Goal: Task Accomplishment & Management: Complete application form

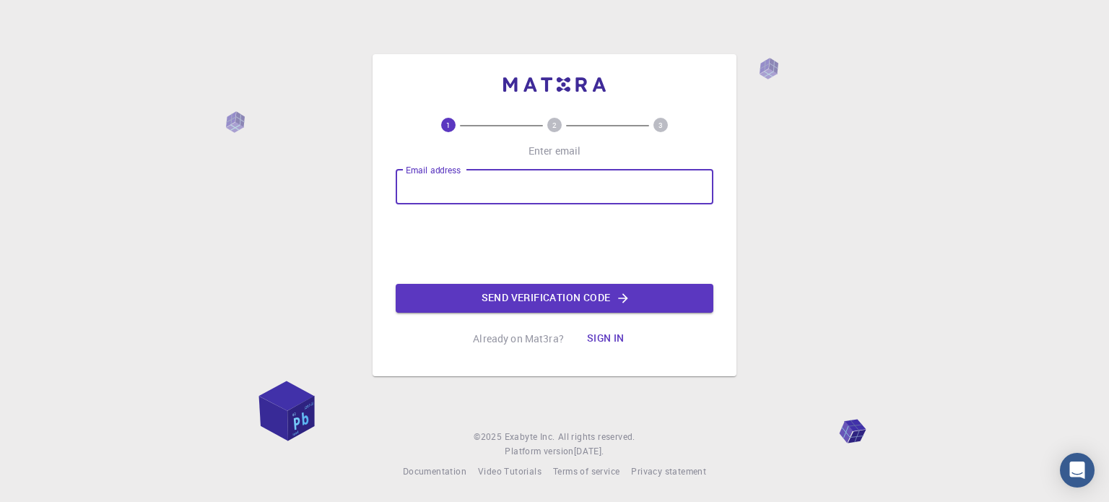
click at [522, 188] on input "Email address" at bounding box center [555, 187] width 318 height 35
type input "ayan@cocaspatna.ac.in"
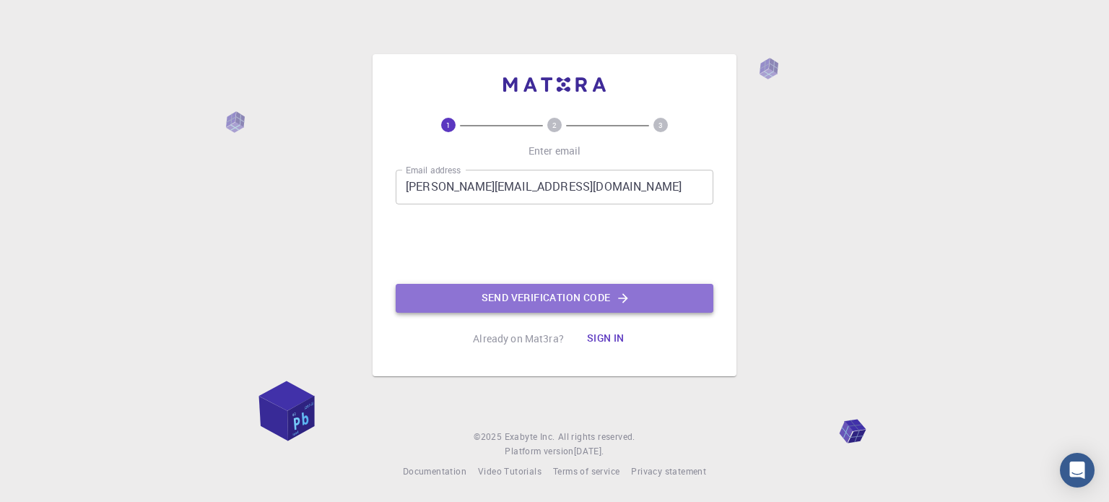
click at [543, 297] on button "Send verification code" at bounding box center [555, 298] width 318 height 29
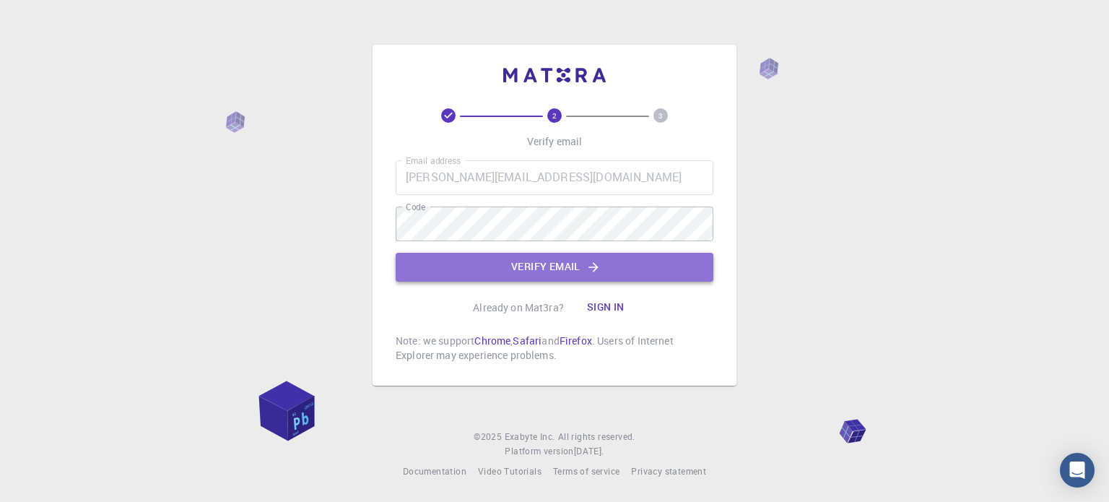
click at [557, 275] on button "Verify email" at bounding box center [555, 267] width 318 height 29
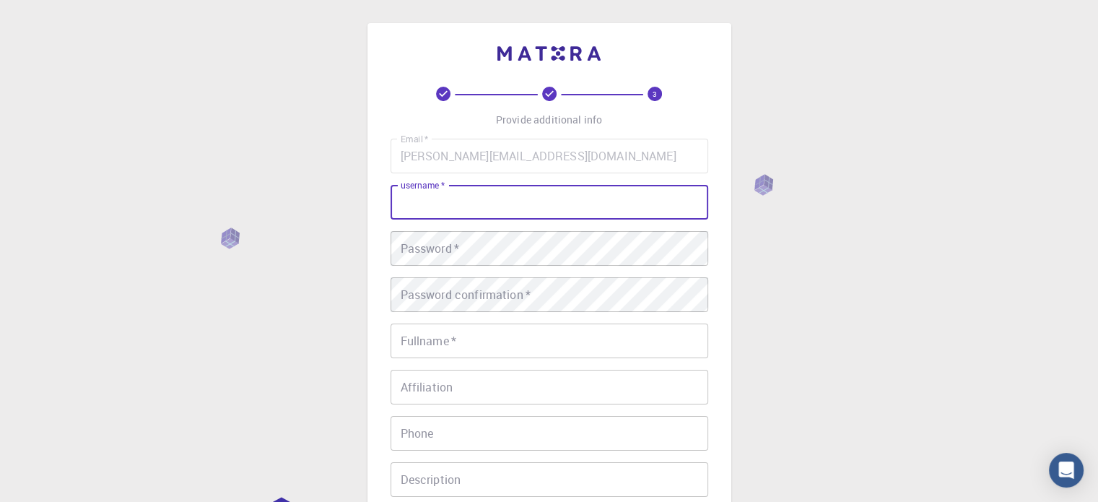
click at [517, 206] on input "username   *" at bounding box center [550, 202] width 318 height 35
type input "ayanmukherjee88"
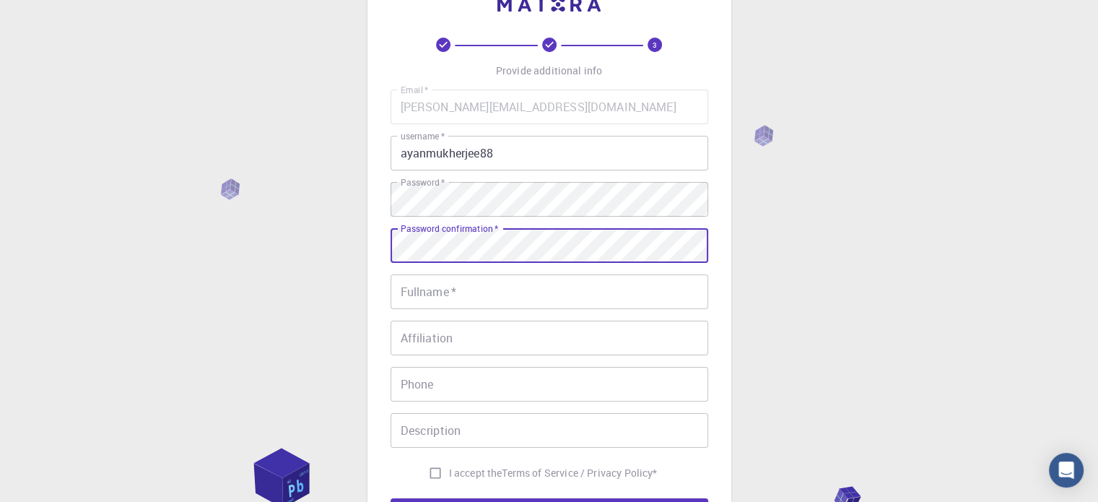
scroll to position [72, 0]
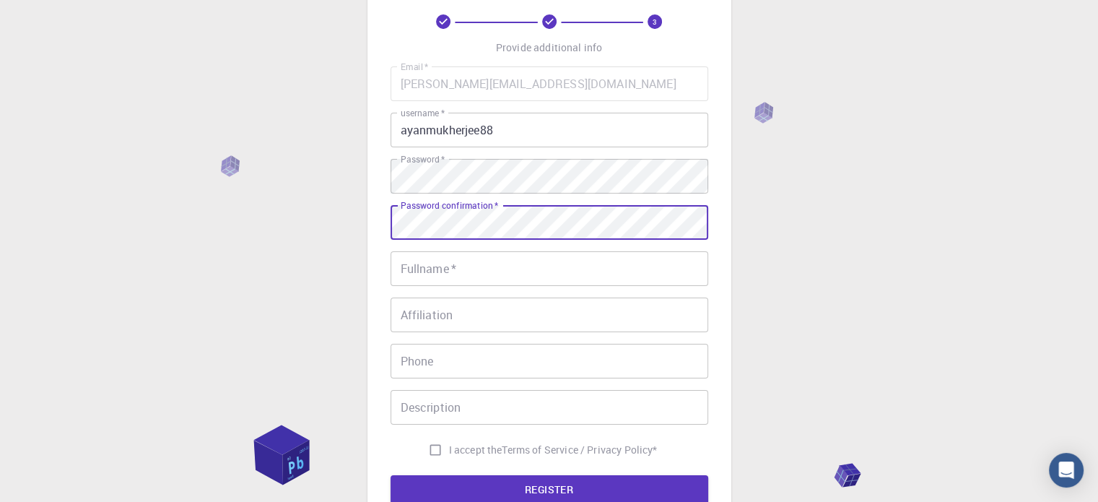
click at [521, 268] on input "Fullname   *" at bounding box center [550, 268] width 318 height 35
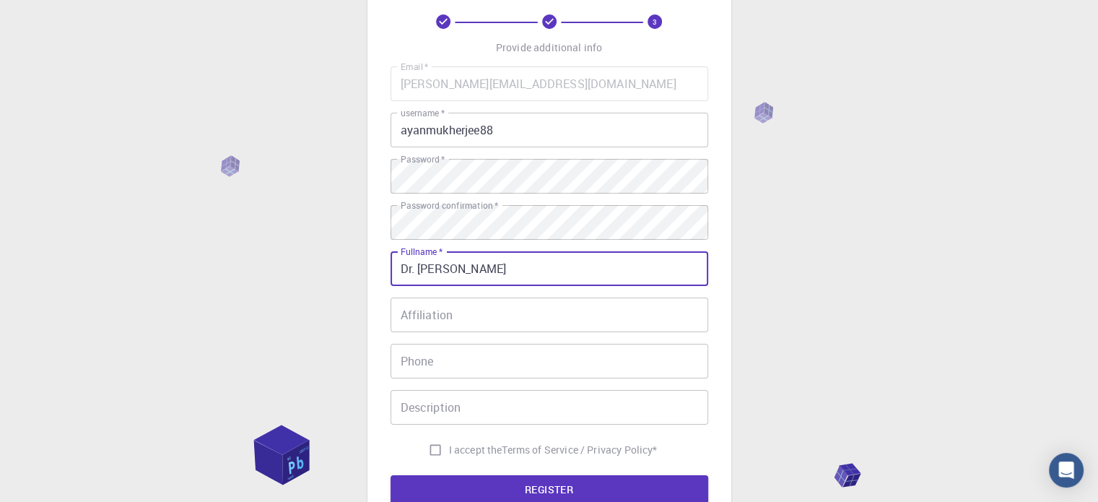
type input "Dr. Ayan Mukherjee"
click at [518, 321] on input "Affiliation" at bounding box center [550, 314] width 318 height 35
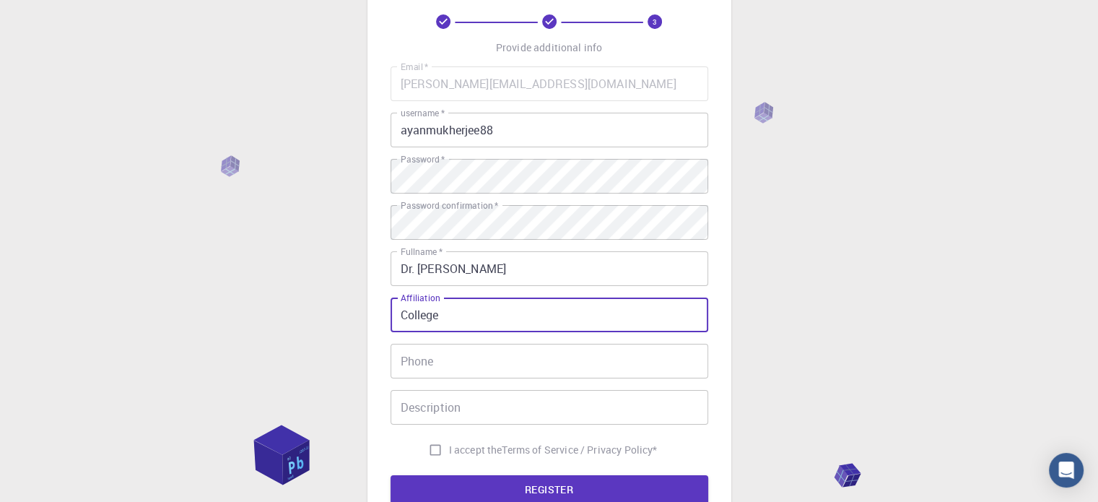
type input "College"
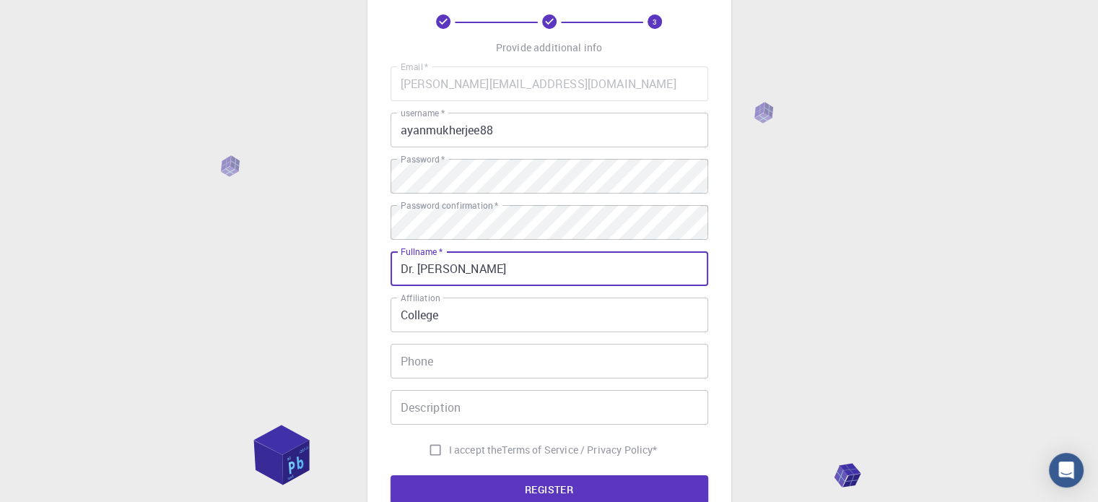
click at [414, 269] on input "Dr. Ayan Mukherjee" at bounding box center [550, 268] width 318 height 35
type input "[PERSON_NAME]"
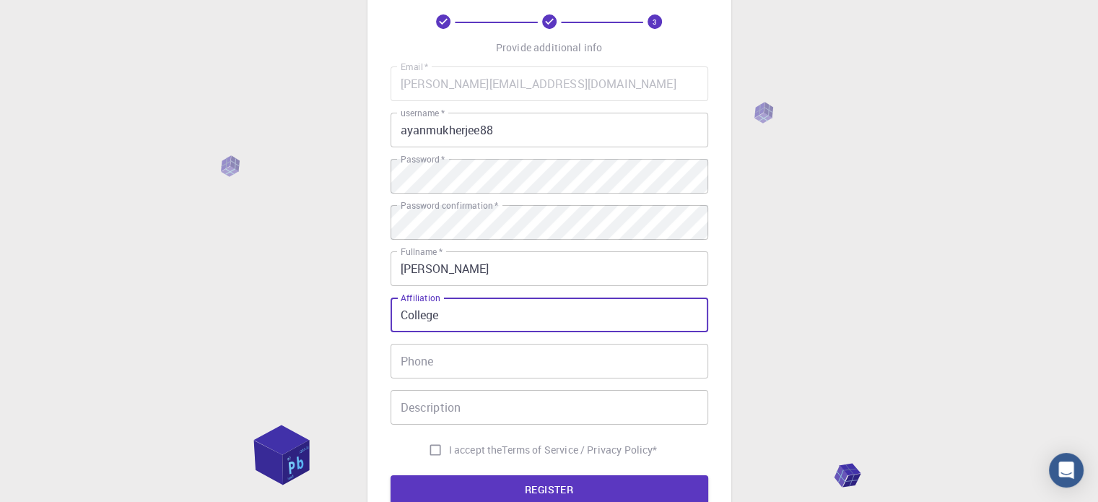
click at [469, 311] on input "College" at bounding box center [550, 314] width 318 height 35
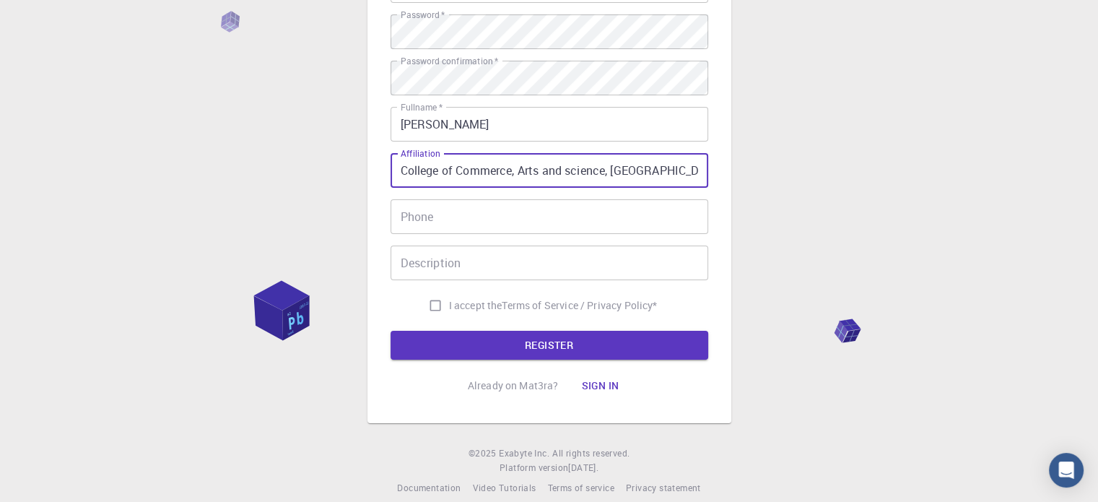
click at [571, 168] on input "College of Commerce, Arts and science, Patna" at bounding box center [550, 170] width 318 height 35
type input "College of Commerce, Arts and Science, Patna"
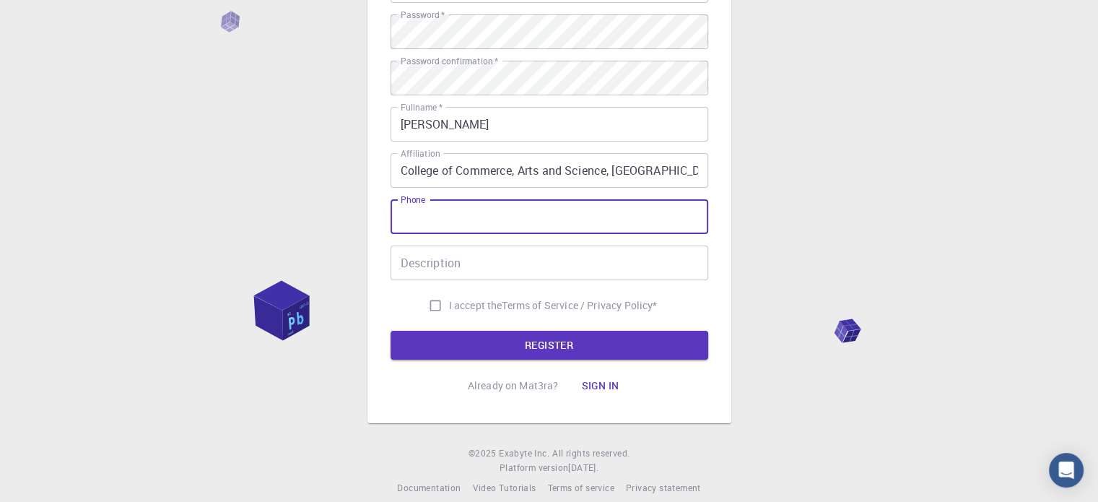
click at [529, 213] on input "Phone" at bounding box center [550, 216] width 318 height 35
type input "8372098447"
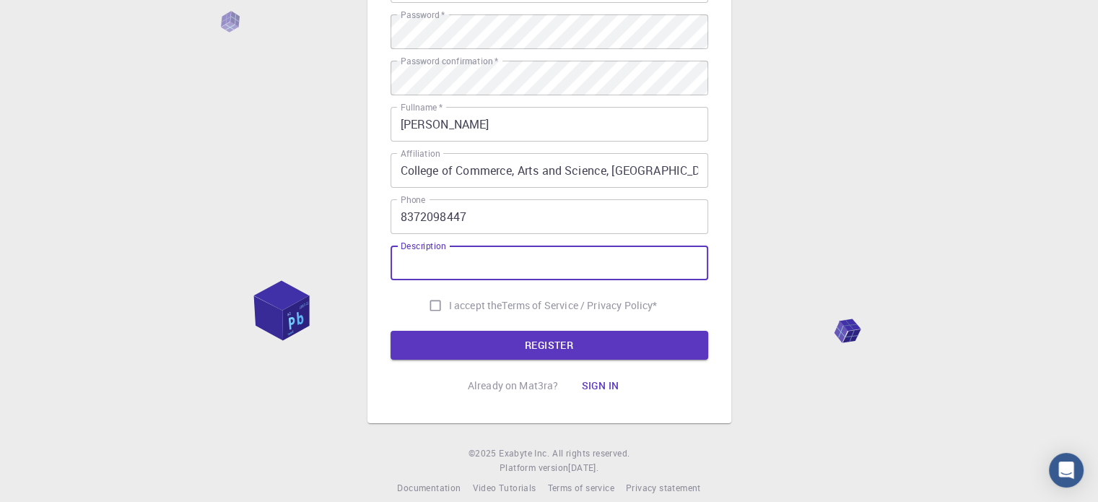
click at [508, 266] on input "Description" at bounding box center [550, 262] width 318 height 35
type input "material science researcher"
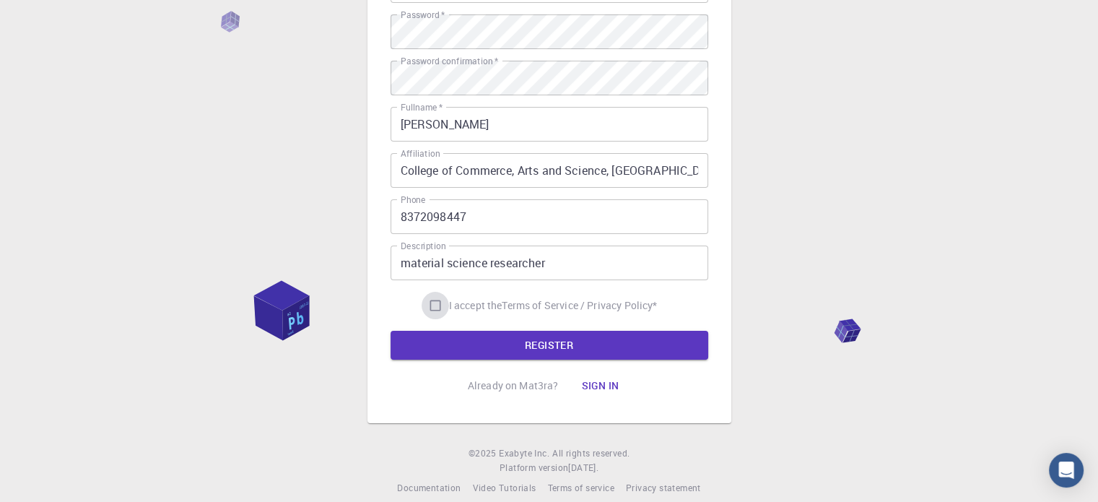
click at [426, 303] on input "I accept the Terms of Service / Privacy Policy *" at bounding box center [435, 305] width 27 height 27
checkbox input "true"
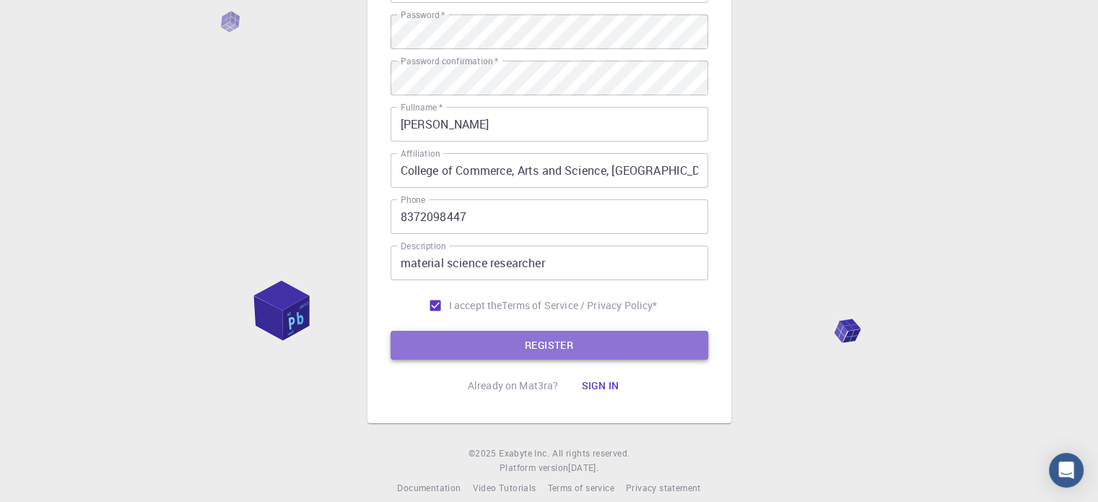
click at [480, 343] on button "REGISTER" at bounding box center [550, 345] width 318 height 29
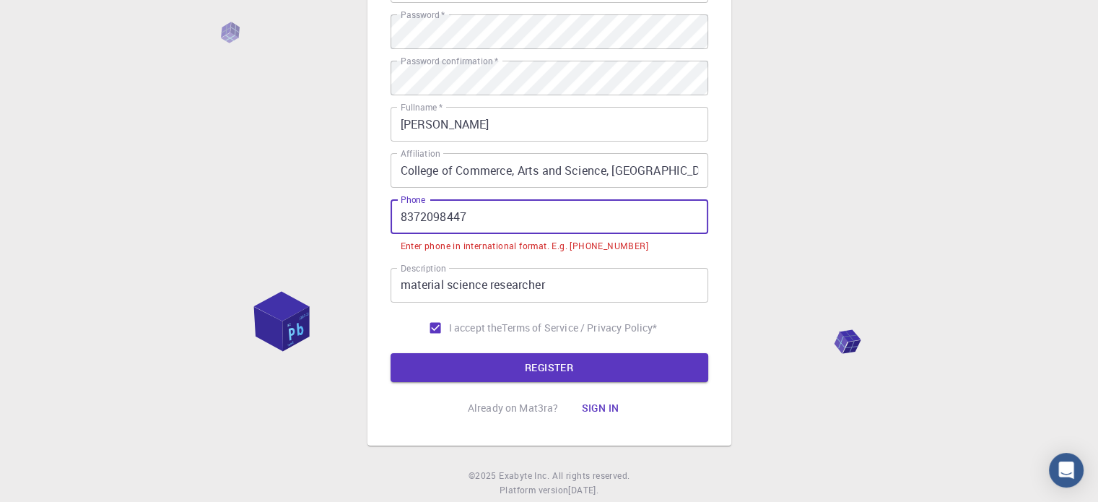
click at [402, 215] on input "8372098447" at bounding box center [550, 216] width 318 height 35
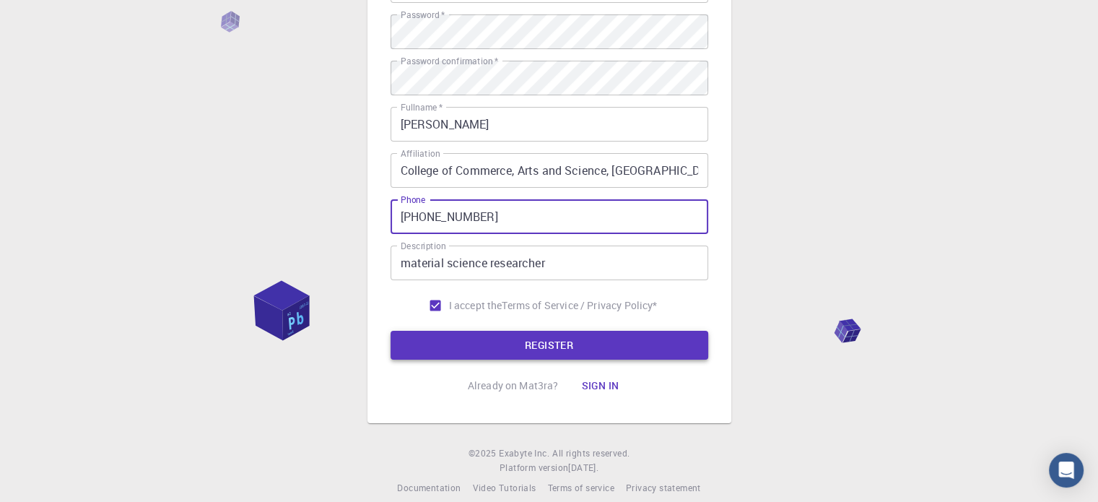
type input "+918372098447"
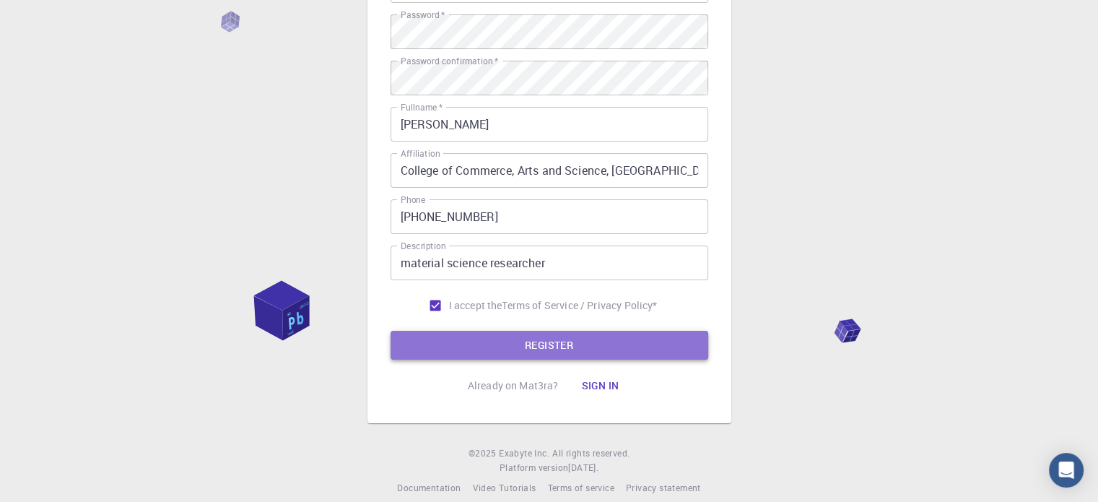
click at [562, 342] on button "REGISTER" at bounding box center [550, 345] width 318 height 29
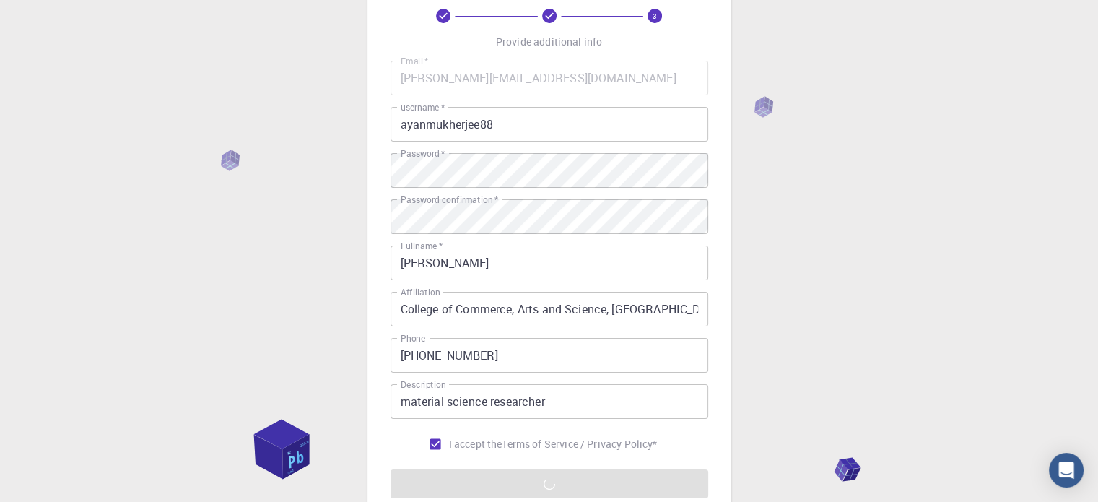
scroll to position [232, 0]
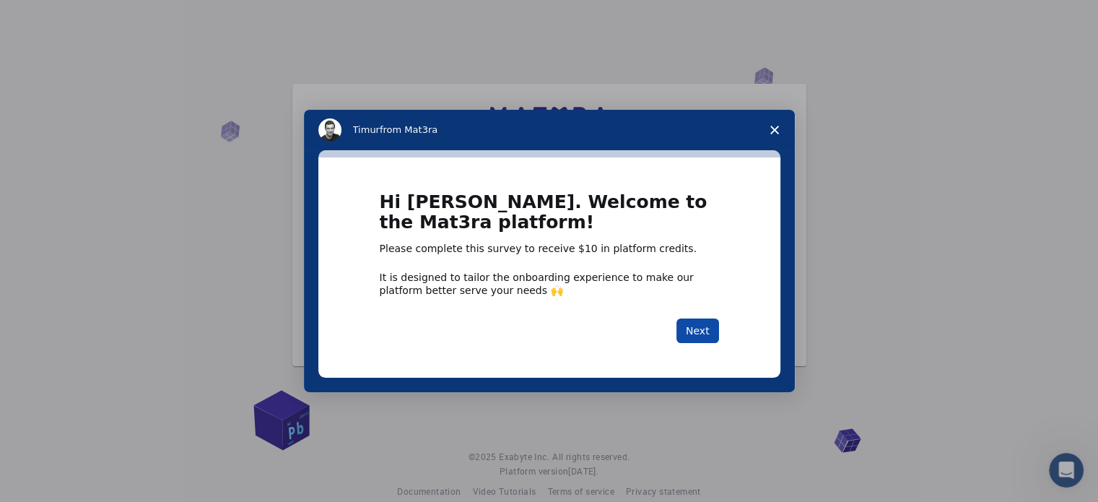
click at [690, 331] on button "Next" at bounding box center [698, 330] width 43 height 25
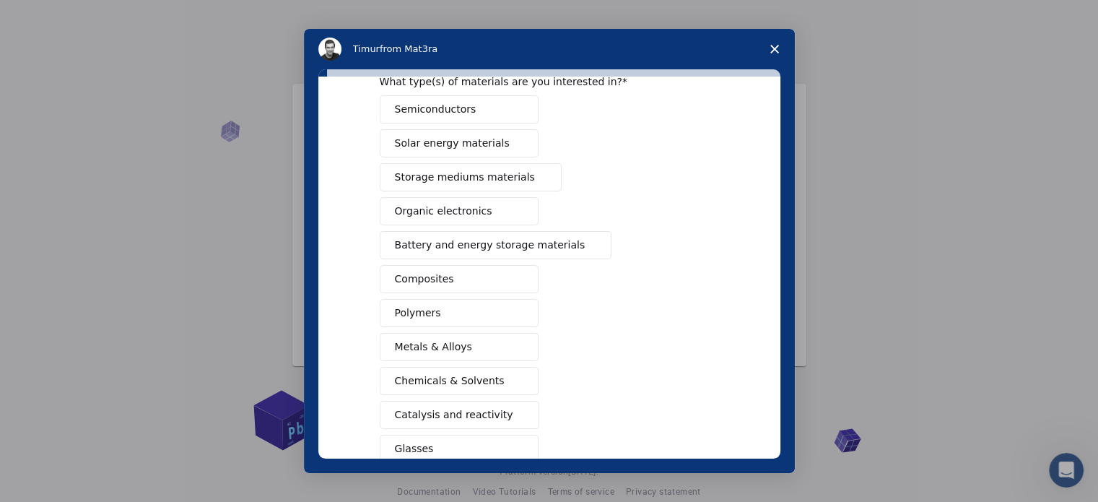
scroll to position [144, 0]
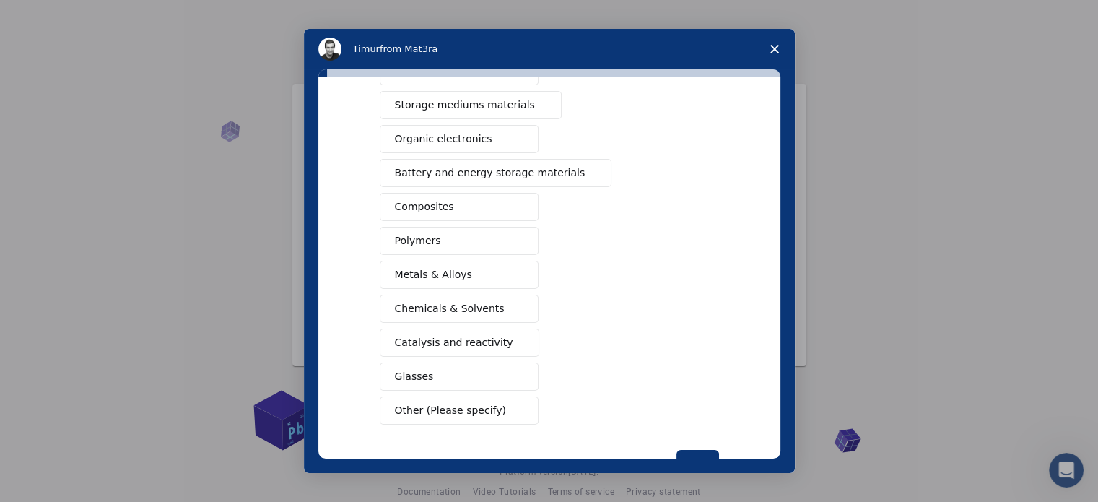
click at [553, 175] on span "Battery and energy storage materials" at bounding box center [490, 172] width 191 height 15
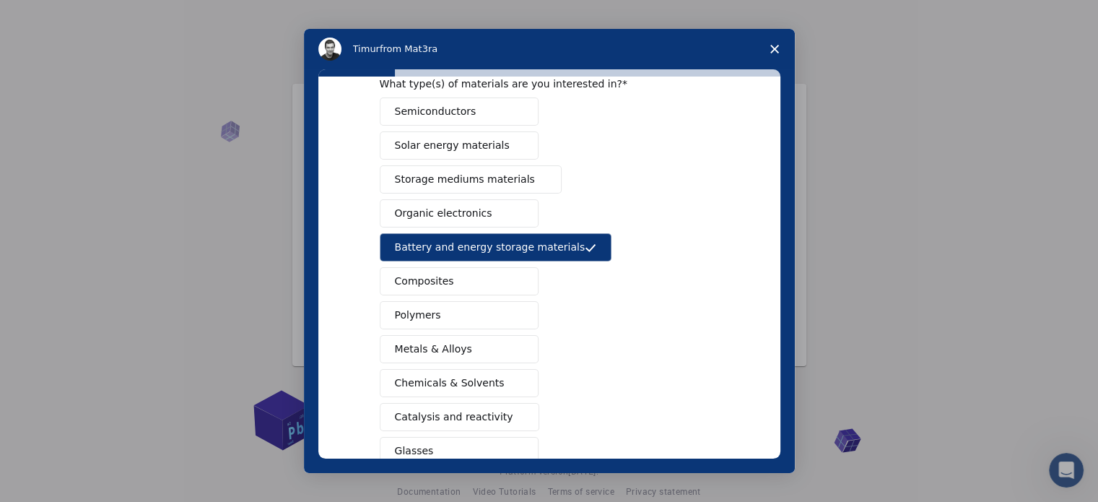
scroll to position [46, 0]
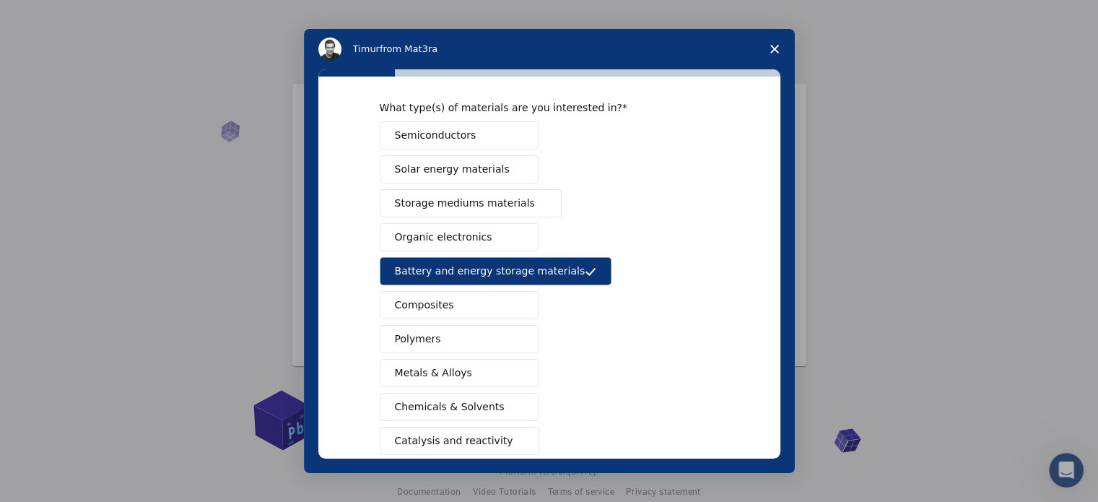
click at [478, 170] on span "Solar energy materials" at bounding box center [452, 169] width 115 height 15
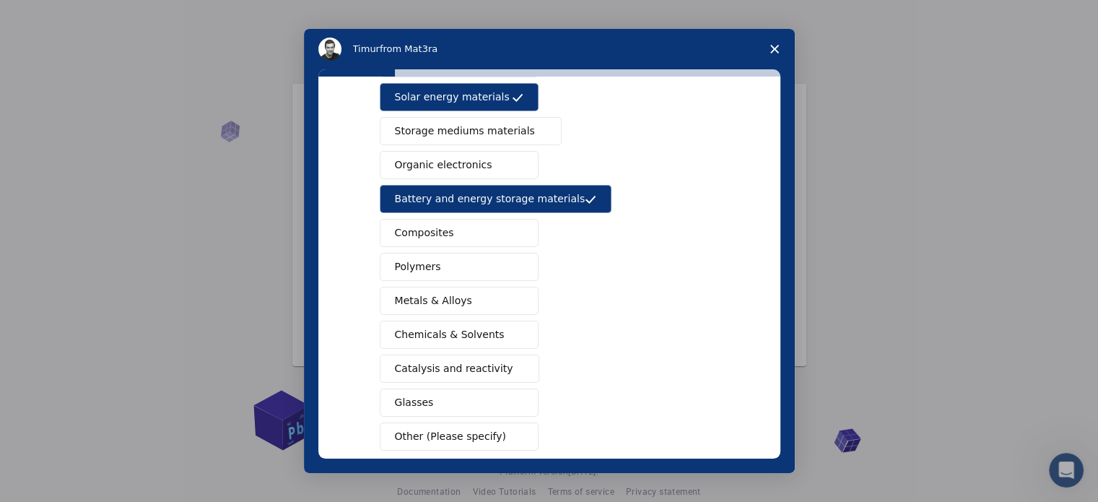
click at [524, 234] on button "Composites" at bounding box center [459, 233] width 159 height 28
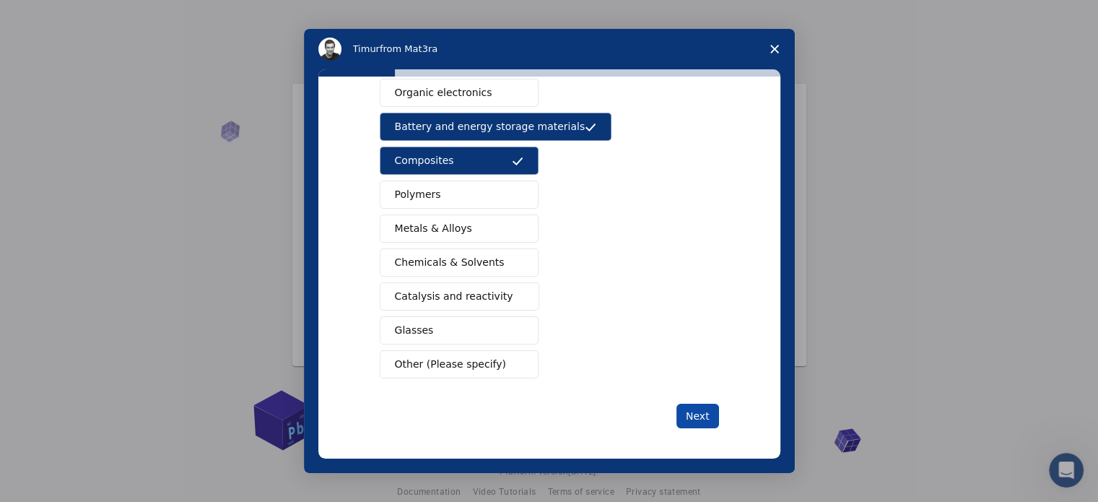
click at [689, 412] on button "Next" at bounding box center [698, 416] width 43 height 25
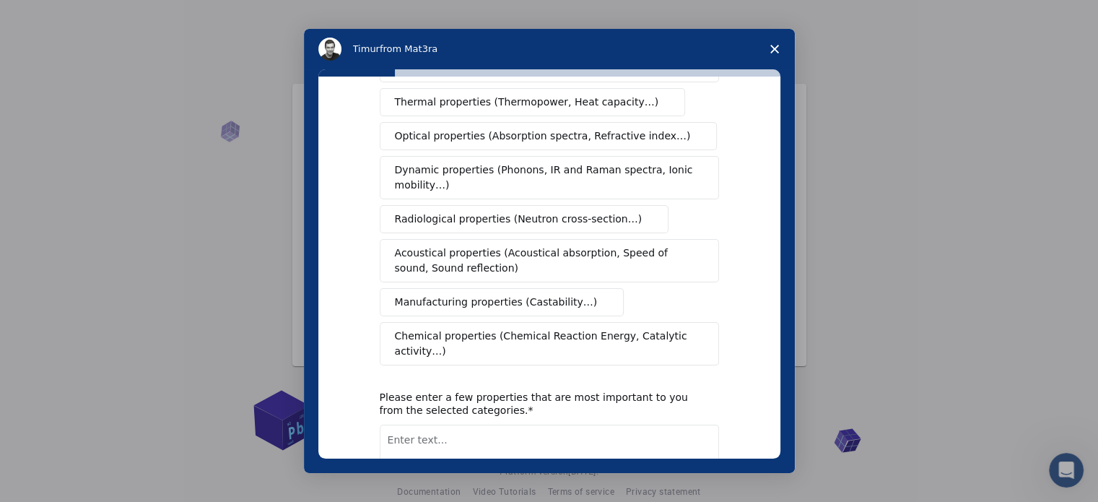
scroll to position [0, 0]
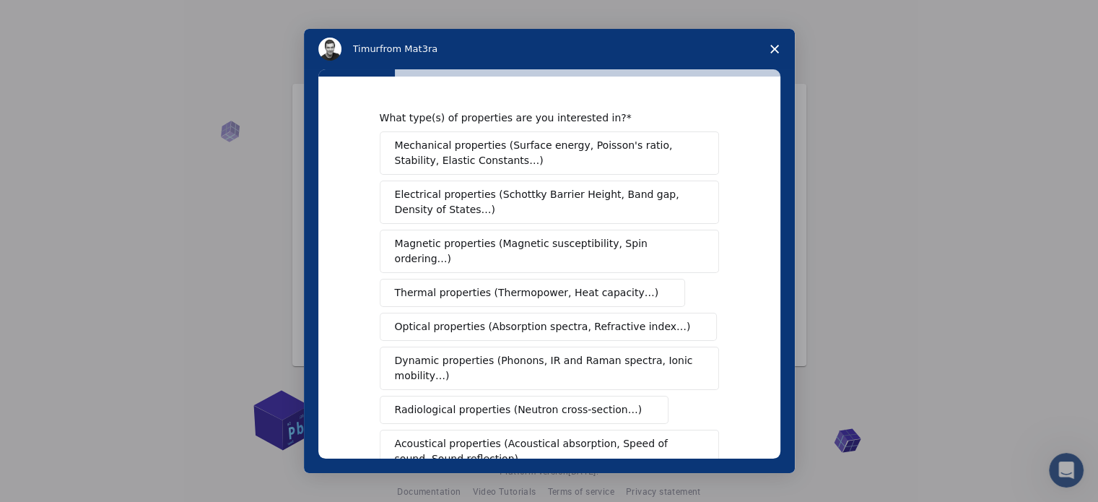
click at [657, 204] on span "Electrical properties (Schottky Barrier Height, Band gap, Density of States…)" at bounding box center [545, 202] width 300 height 30
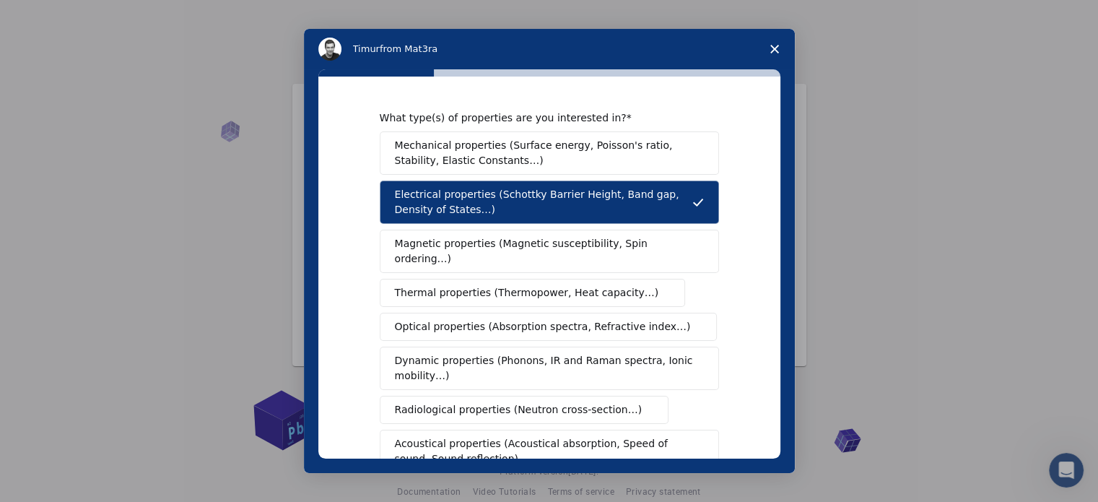
click at [656, 239] on span "Magnetic properties (Magnetic susceptibility, Spin ordering…)" at bounding box center [544, 251] width 298 height 30
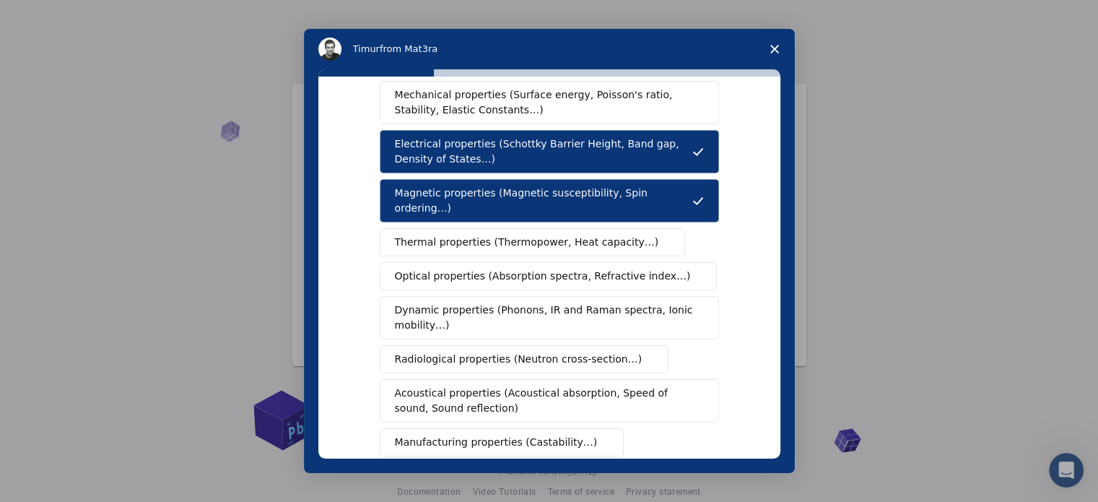
scroll to position [72, 0]
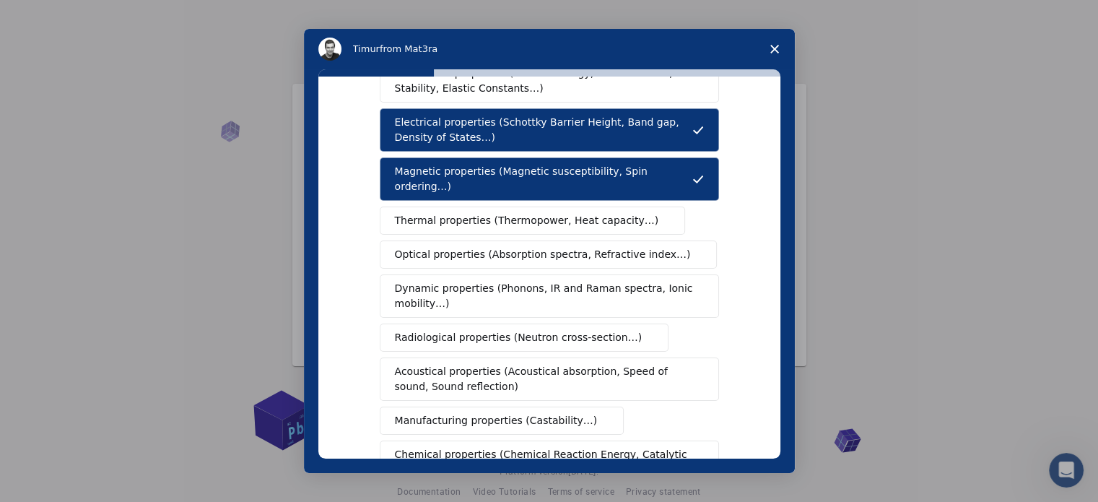
click at [690, 249] on span "Intercom messenger" at bounding box center [696, 255] width 12 height 12
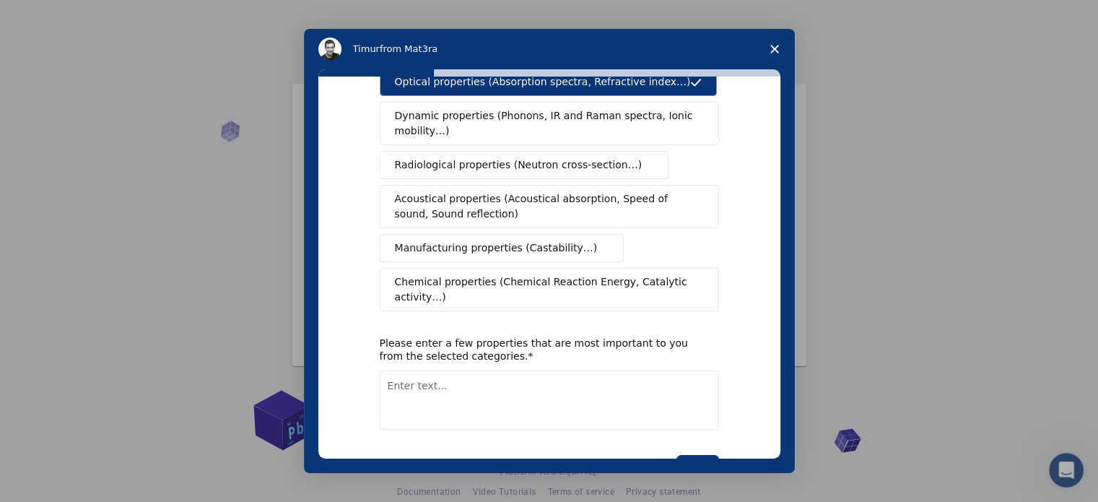
scroll to position [266, 0]
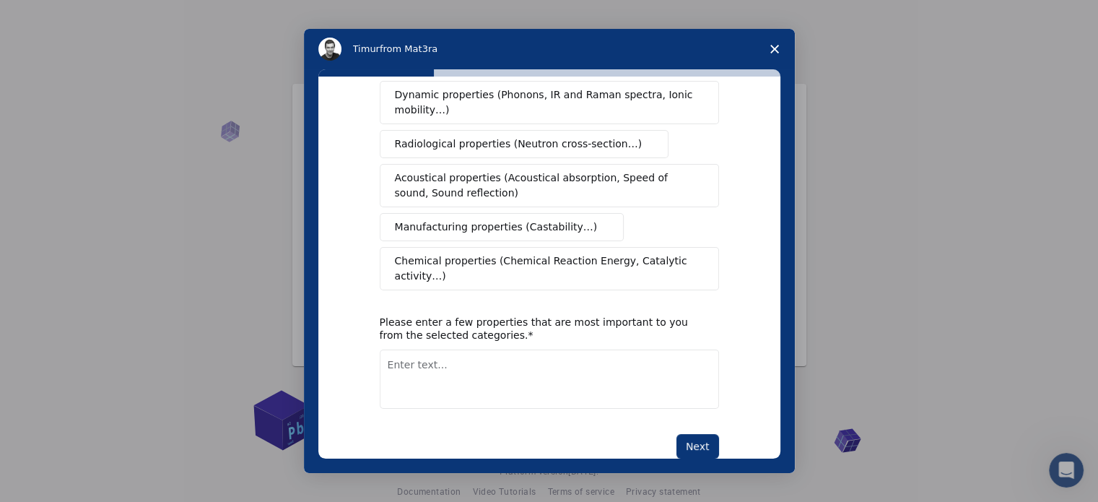
click at [427, 349] on textarea "Enter text..." at bounding box center [549, 378] width 339 height 59
type textarea "electrochemical properties"
click at [690, 434] on button "Next" at bounding box center [698, 446] width 43 height 25
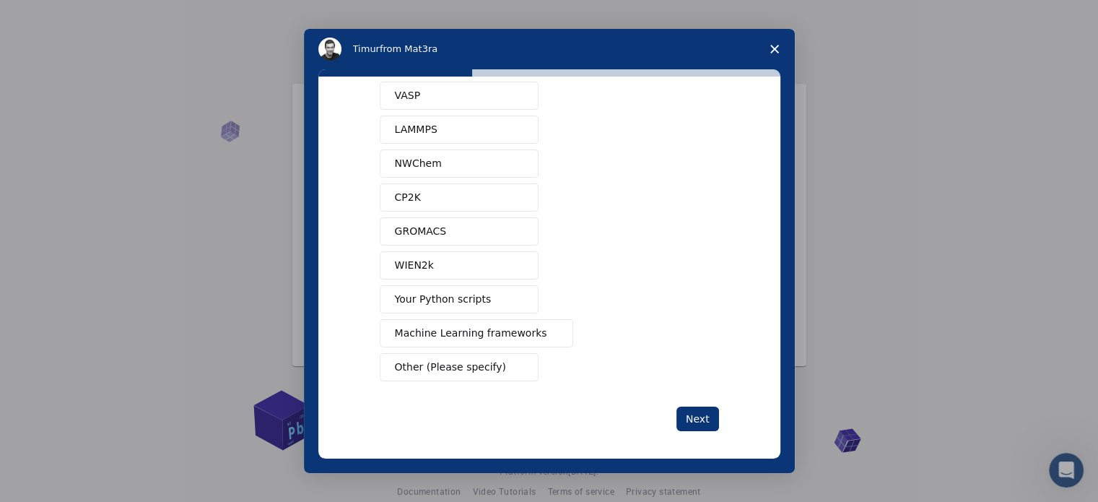
scroll to position [87, 0]
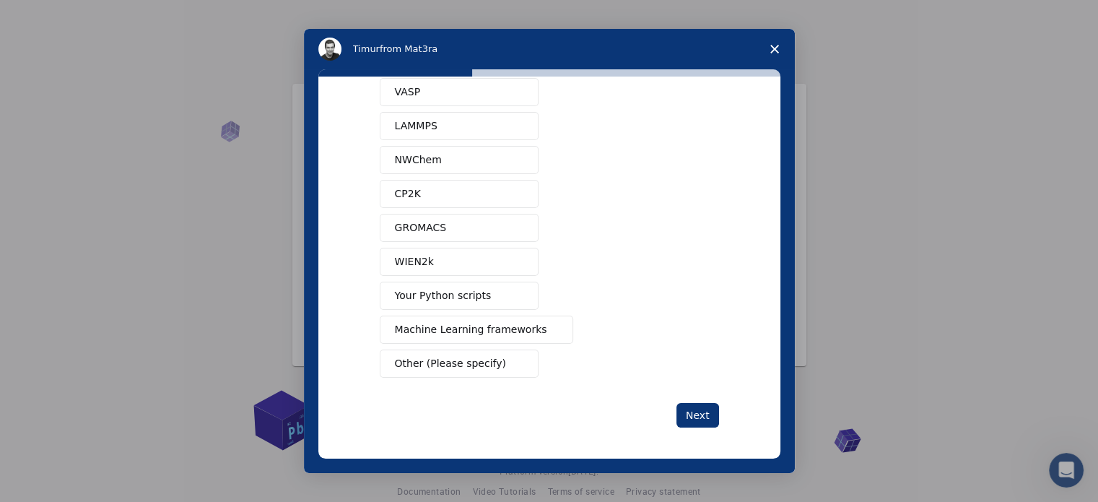
click at [442, 360] on span "Other (Please specify)" at bounding box center [450, 363] width 111 height 15
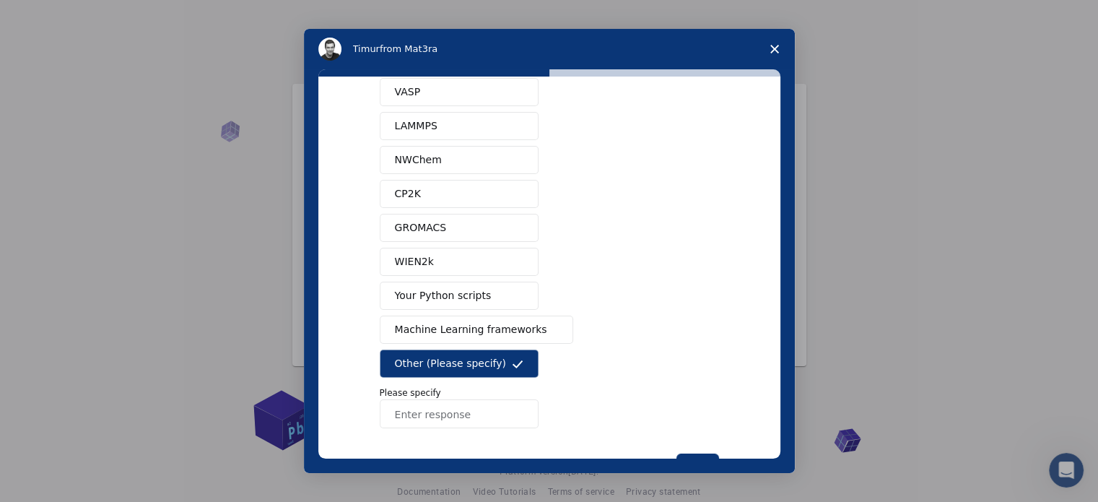
click at [432, 413] on input "Enter response" at bounding box center [459, 413] width 159 height 29
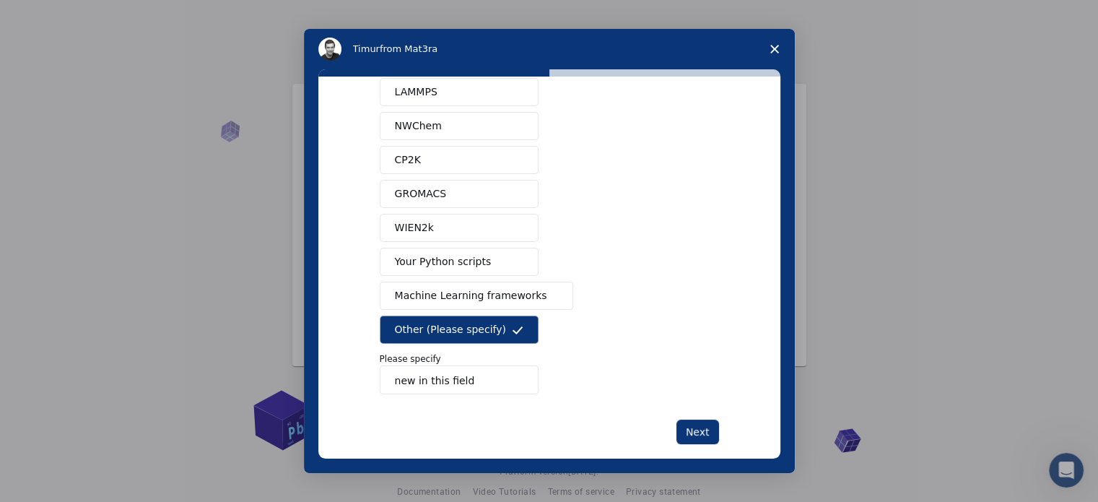
scroll to position [139, 0]
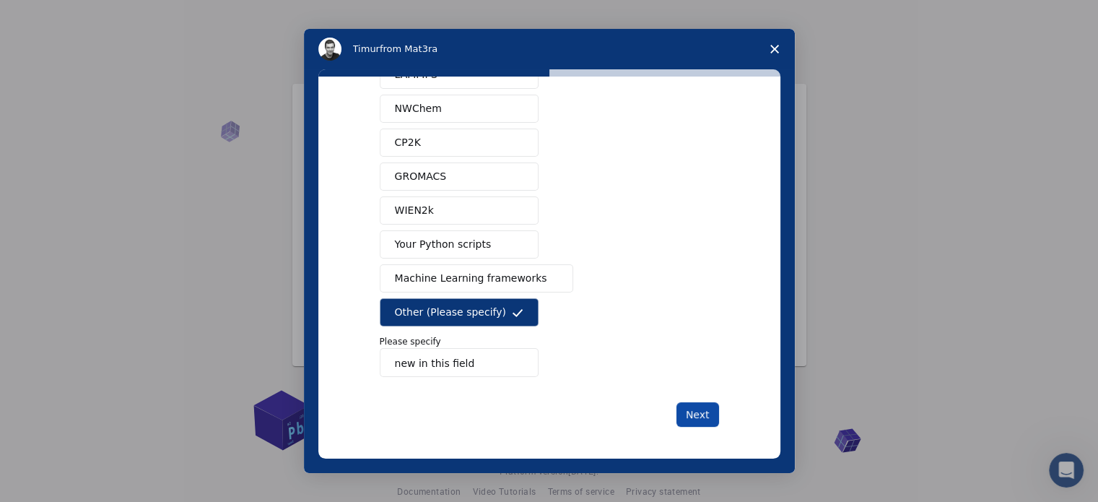
type input "new in this field"
click at [689, 417] on button "Next" at bounding box center [698, 414] width 43 height 25
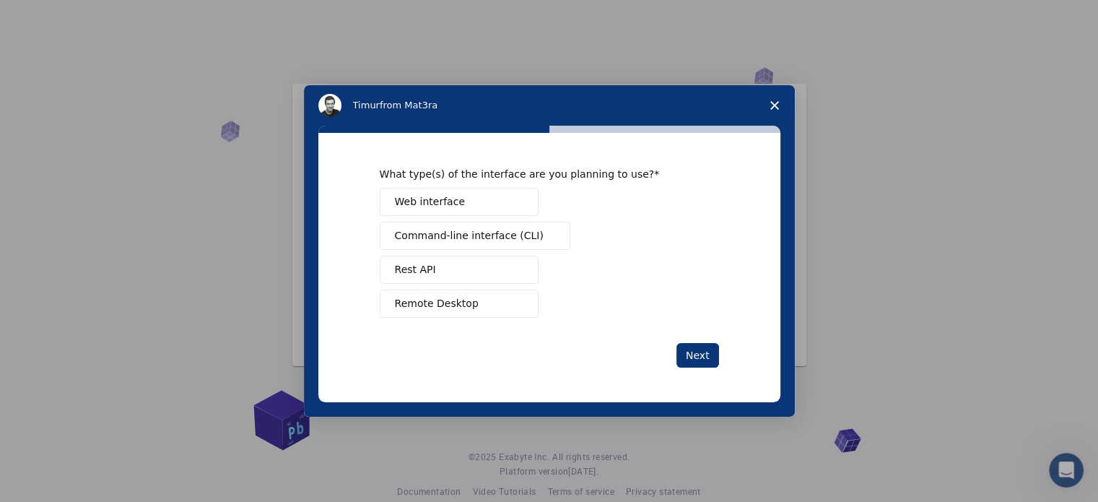
scroll to position [0, 0]
click at [491, 201] on button "Web interface" at bounding box center [459, 202] width 159 height 28
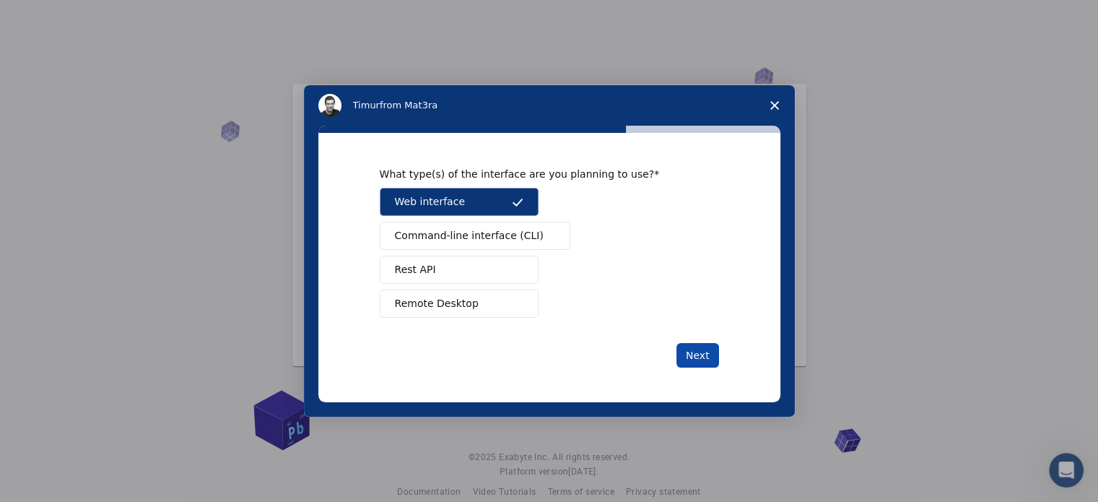
click at [699, 352] on button "Next" at bounding box center [698, 355] width 43 height 25
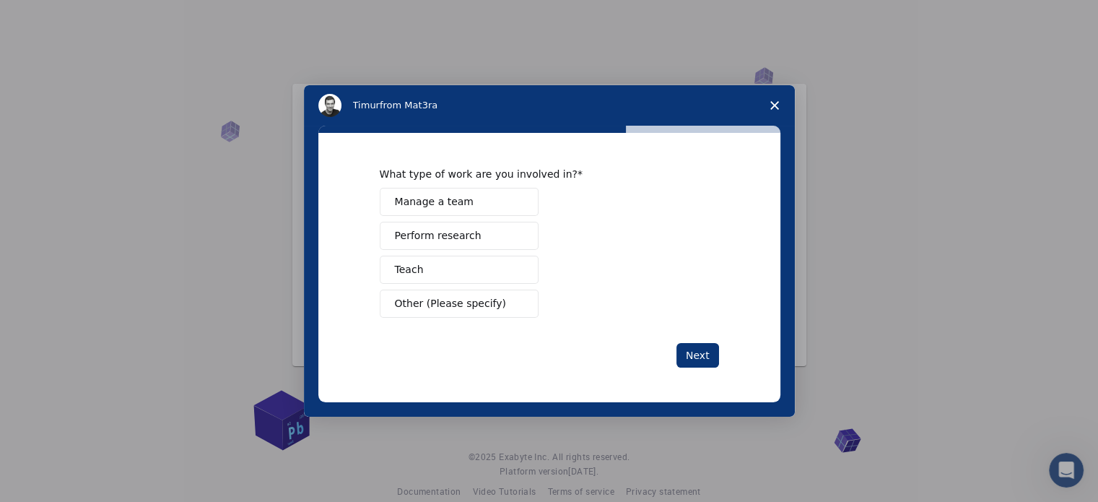
click at [482, 238] on button "Perform research" at bounding box center [459, 236] width 159 height 28
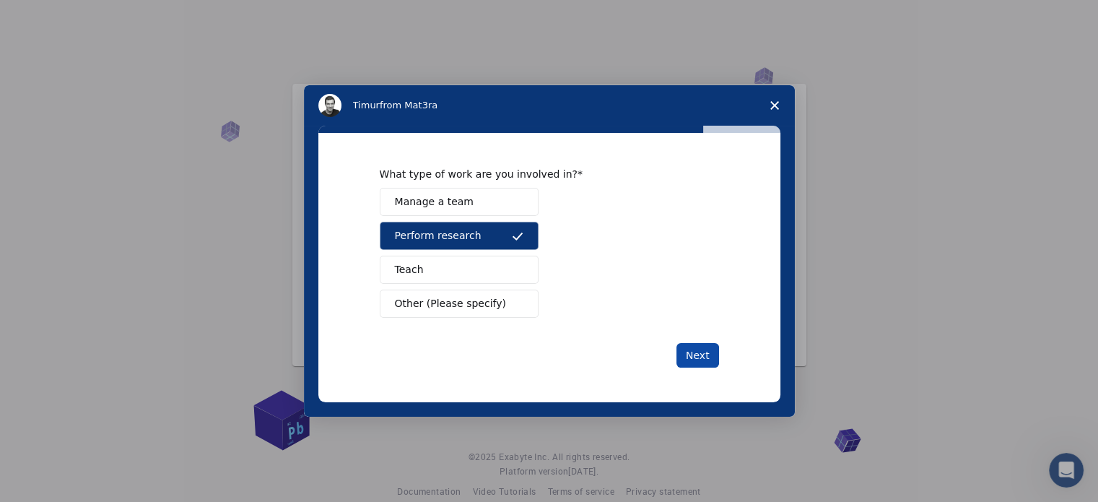
click at [692, 352] on button "Next" at bounding box center [698, 355] width 43 height 25
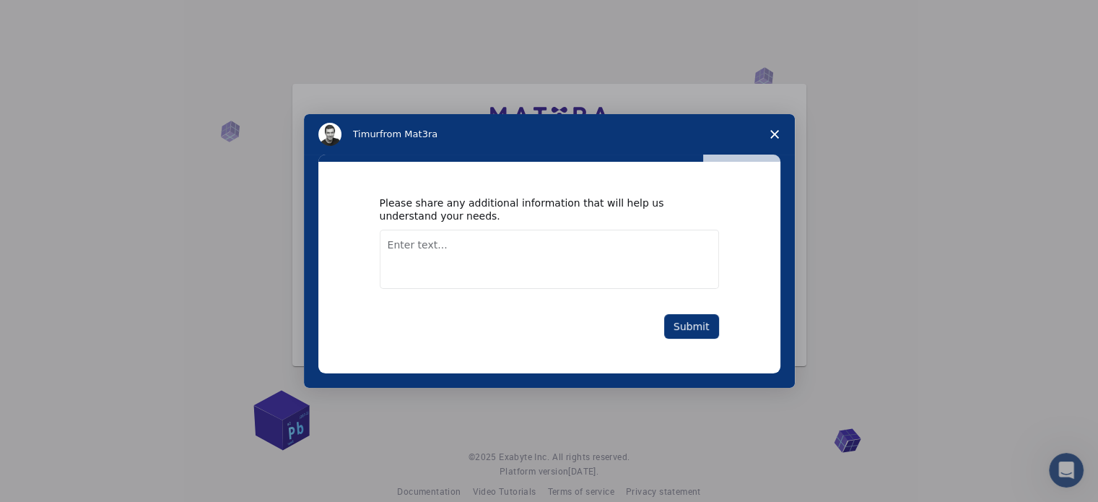
click at [461, 247] on textarea "Enter text..." at bounding box center [549, 259] width 339 height 59
type textarea "I want to compare theoretical modelling with experimental one"
click at [706, 325] on button "Submit" at bounding box center [691, 326] width 55 height 25
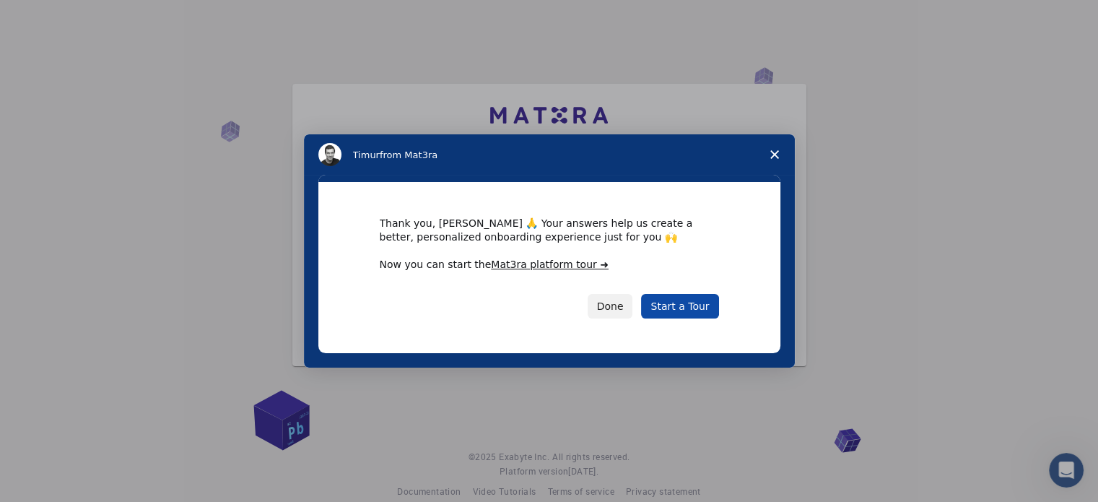
click at [674, 301] on link "Start a Tour" at bounding box center [679, 306] width 77 height 25
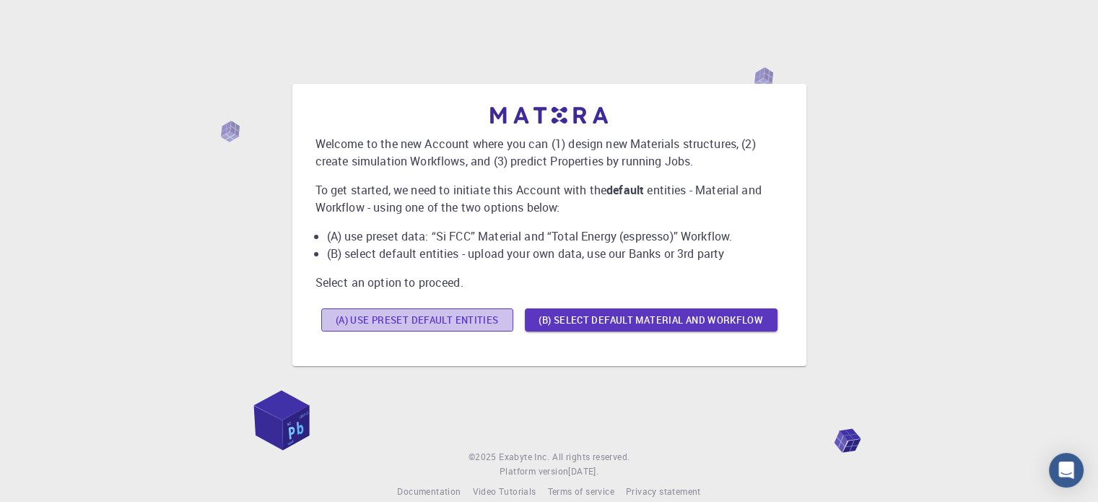
click at [409, 320] on button "(A) Use preset default entities" at bounding box center [417, 319] width 192 height 23
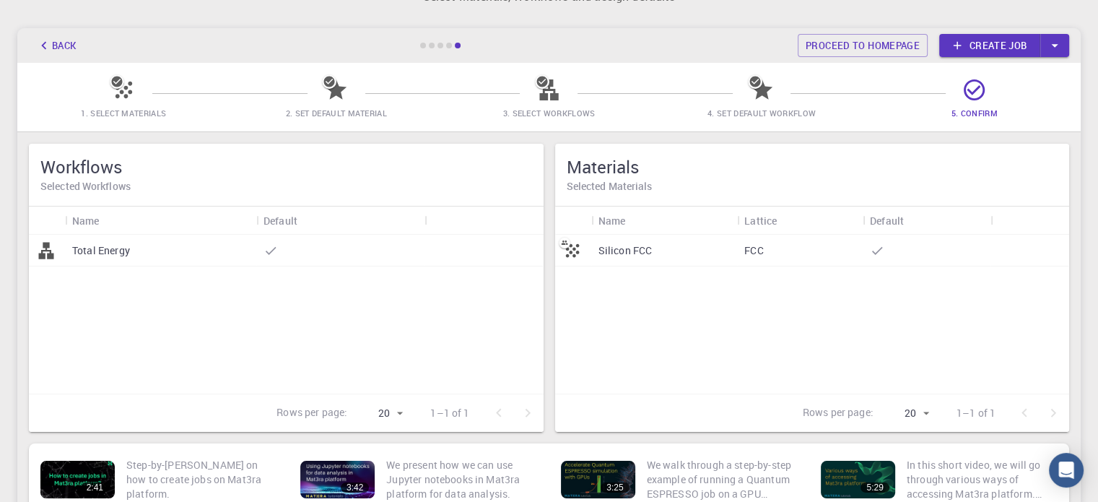
scroll to position [72, 0]
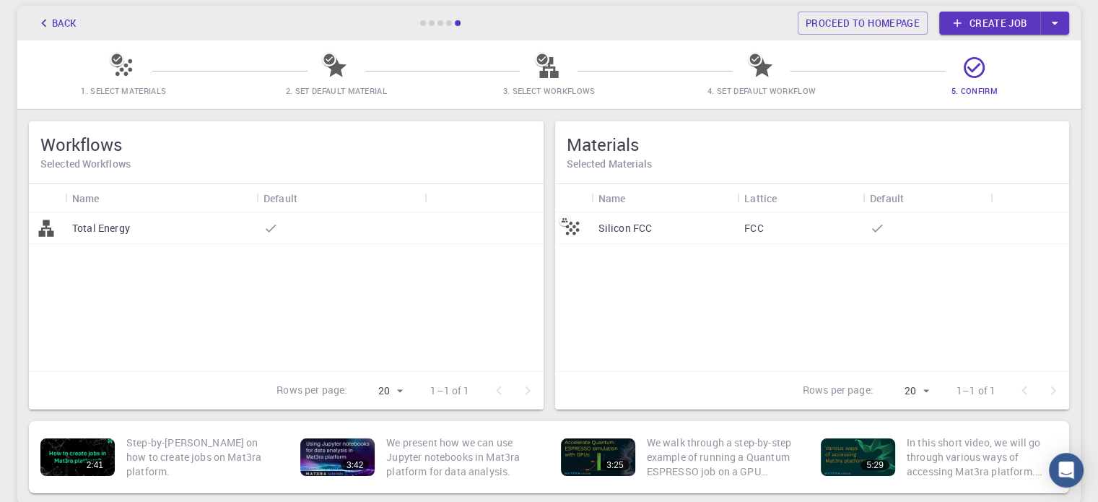
click at [633, 228] on p "Silicon FCC" at bounding box center [626, 228] width 54 height 14
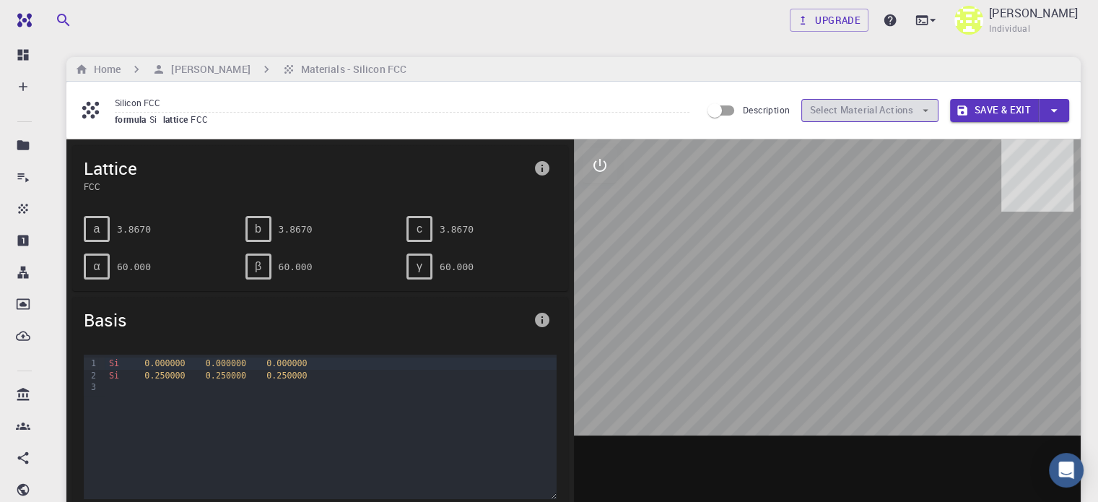
click at [837, 118] on button "Select Material Actions" at bounding box center [869, 110] width 137 height 23
click at [728, 108] on input "Description" at bounding box center [715, 110] width 82 height 27
checkbox input "true"
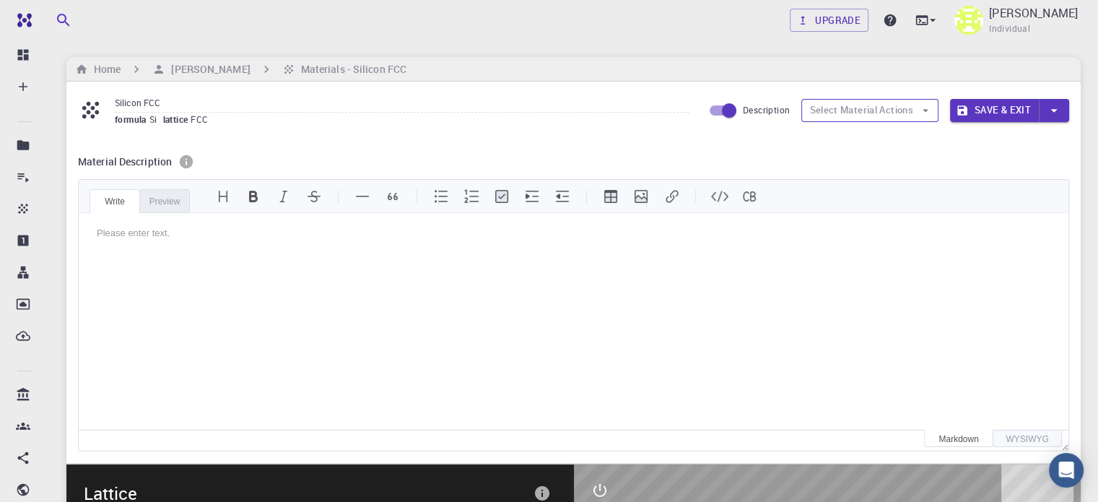
click at [838, 109] on button "Select Material Actions" at bounding box center [869, 110] width 137 height 23
click at [175, 116] on span "lattice" at bounding box center [177, 119] width 28 height 12
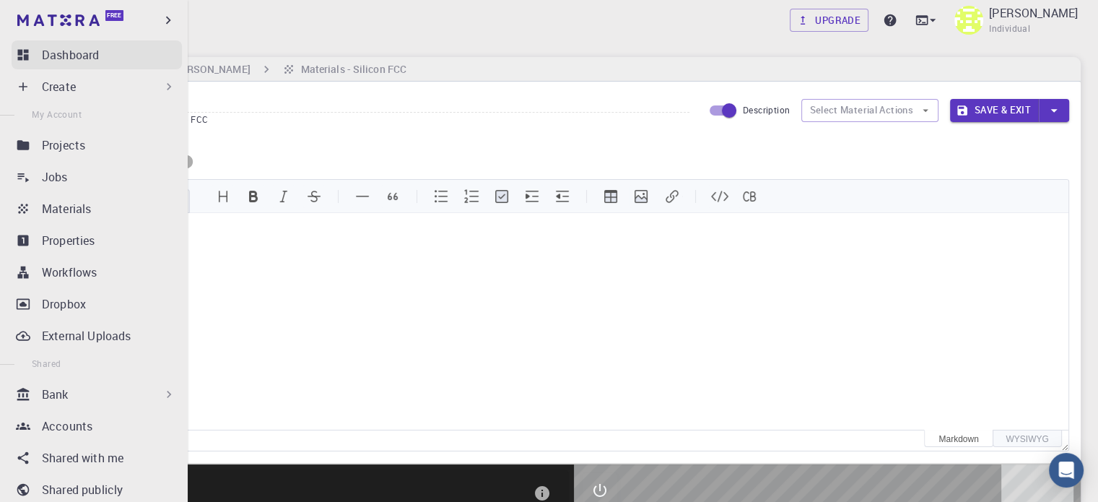
click at [51, 54] on p "Dashboard" at bounding box center [70, 54] width 57 height 17
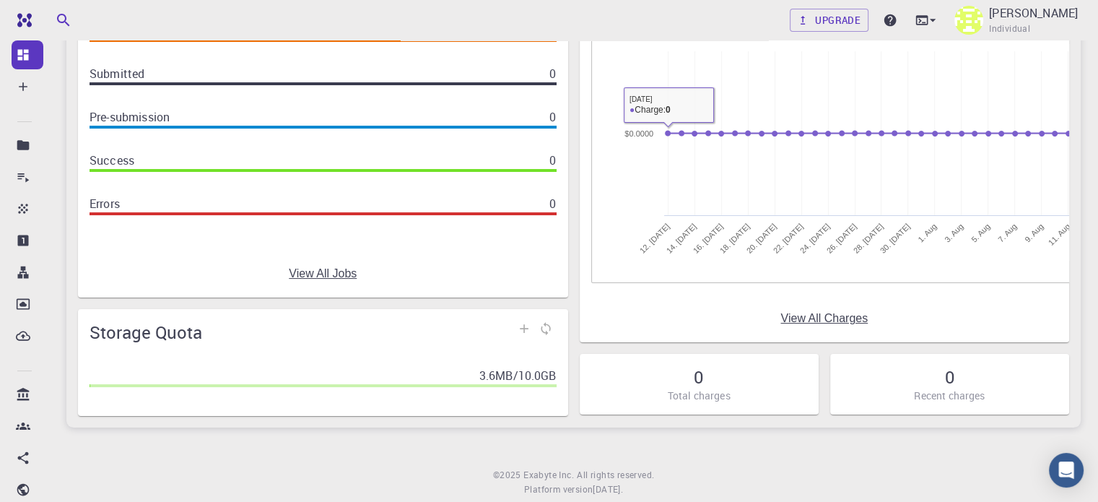
scroll to position [185, 0]
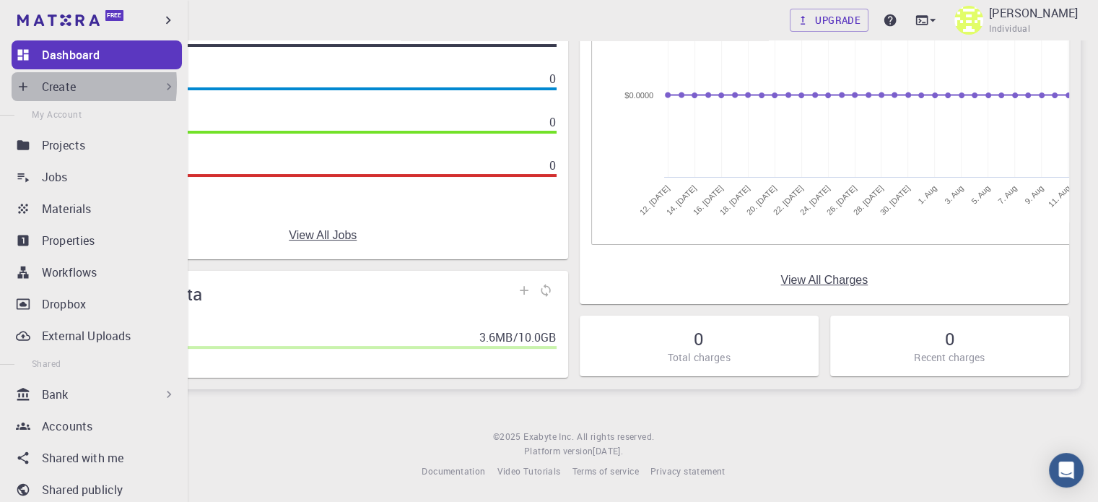
click at [44, 84] on p "Create" at bounding box center [59, 86] width 34 height 17
click at [48, 90] on p "Create" at bounding box center [59, 86] width 34 height 17
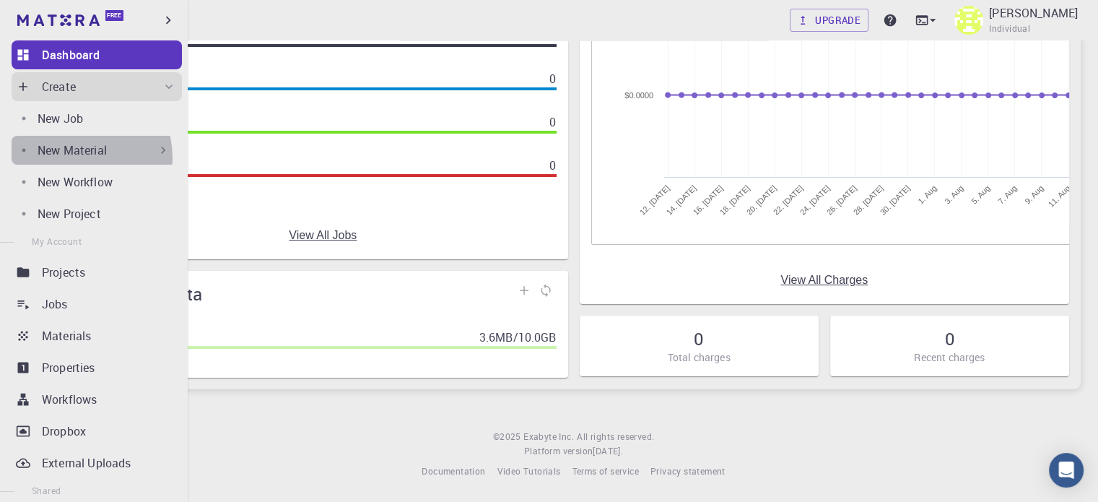
click at [81, 157] on p "New Material" at bounding box center [72, 150] width 69 height 17
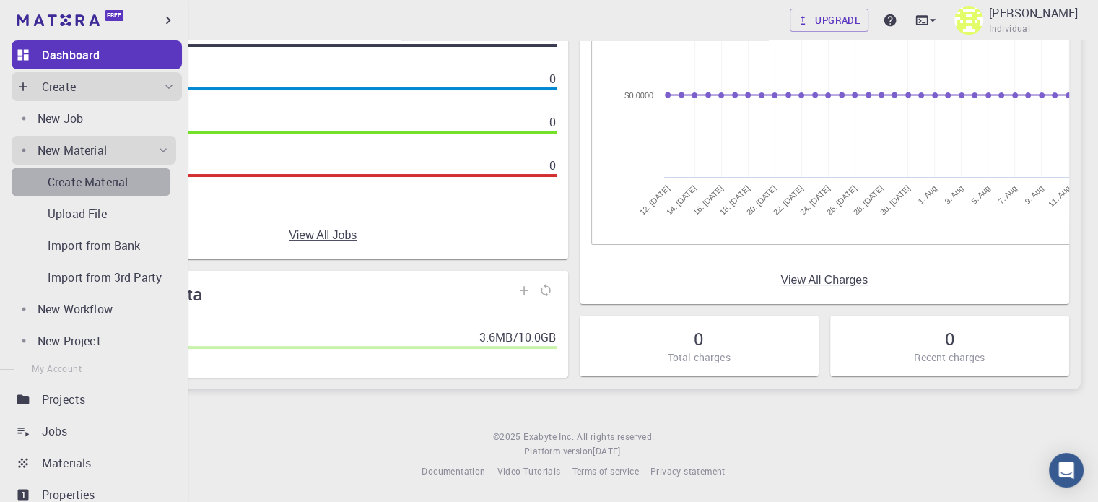
click at [92, 178] on p "Create Material" at bounding box center [88, 181] width 80 height 17
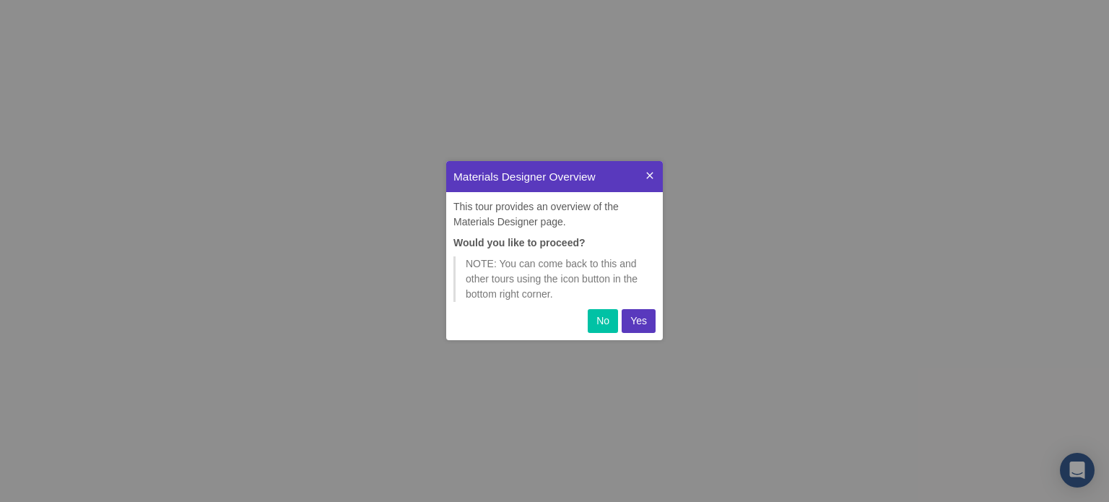
scroll to position [168, 205]
click at [635, 320] on p "Yes" at bounding box center [638, 320] width 17 height 15
